Goal: Transaction & Acquisition: Download file/media

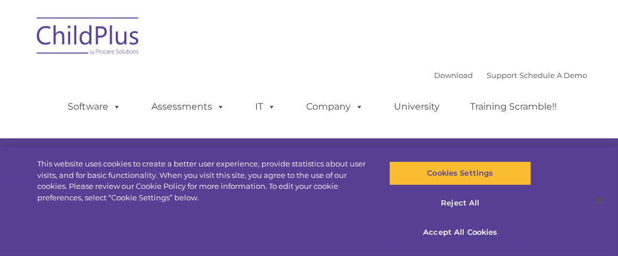
select select "MEDIUM"
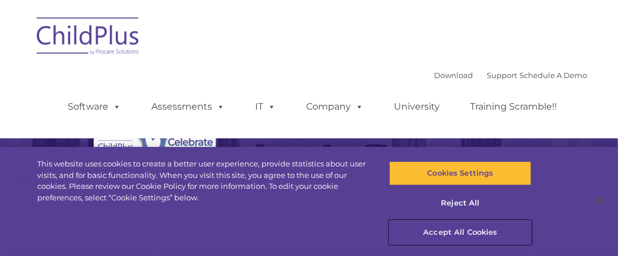
click at [470, 236] on button "Accept All Cookies" at bounding box center [460, 232] width 142 height 24
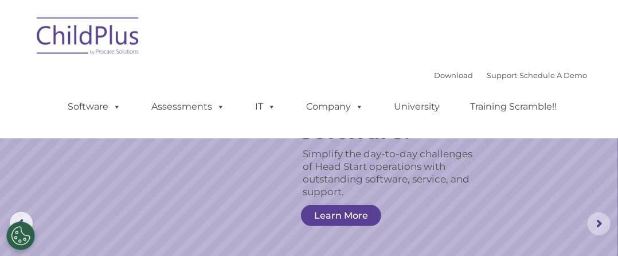
click at [598, 227] on rs-arrow at bounding box center [599, 223] width 23 height 23
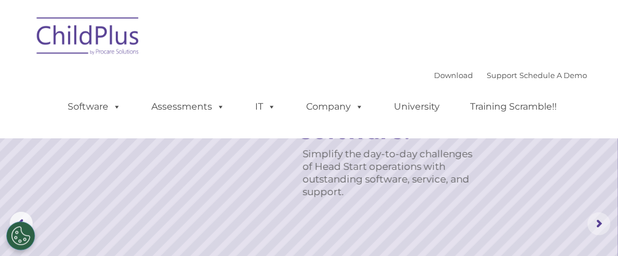
click at [595, 224] on rs-arrow at bounding box center [599, 223] width 23 height 23
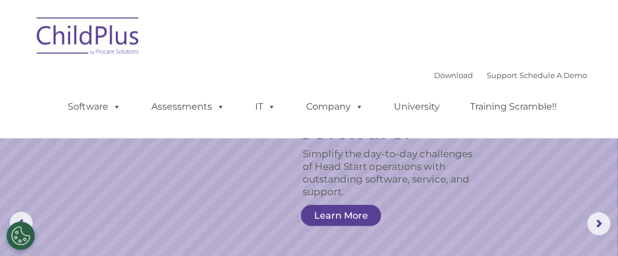
drag, startPoint x: 624, startPoint y: 0, endPoint x: 330, endPoint y: 32, distance: 296.0
click at [330, 32] on div "Download Support | Schedule A Demo  MENU MENU Software ChildPlus: The original…" at bounding box center [309, 69] width 556 height 121
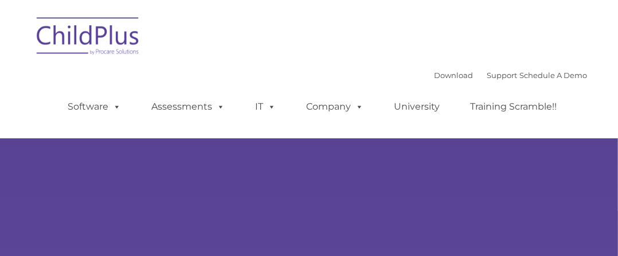
type input ""
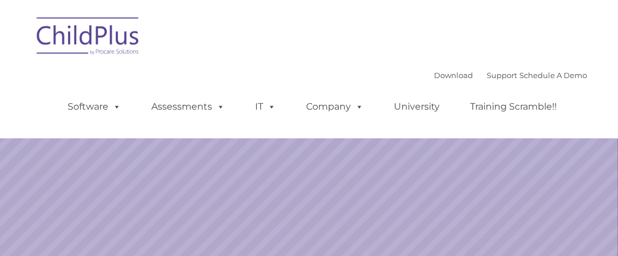
select select "MEDIUM"
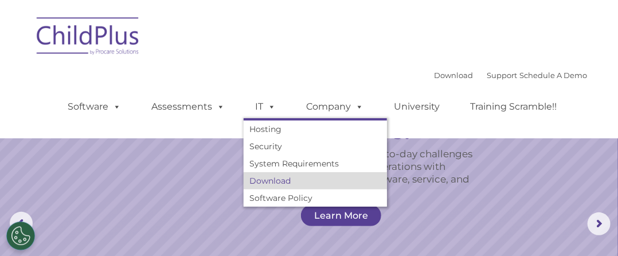
click at [282, 181] on link "Download" at bounding box center [315, 180] width 143 height 17
